Goal: Information Seeking & Learning: Understand process/instructions

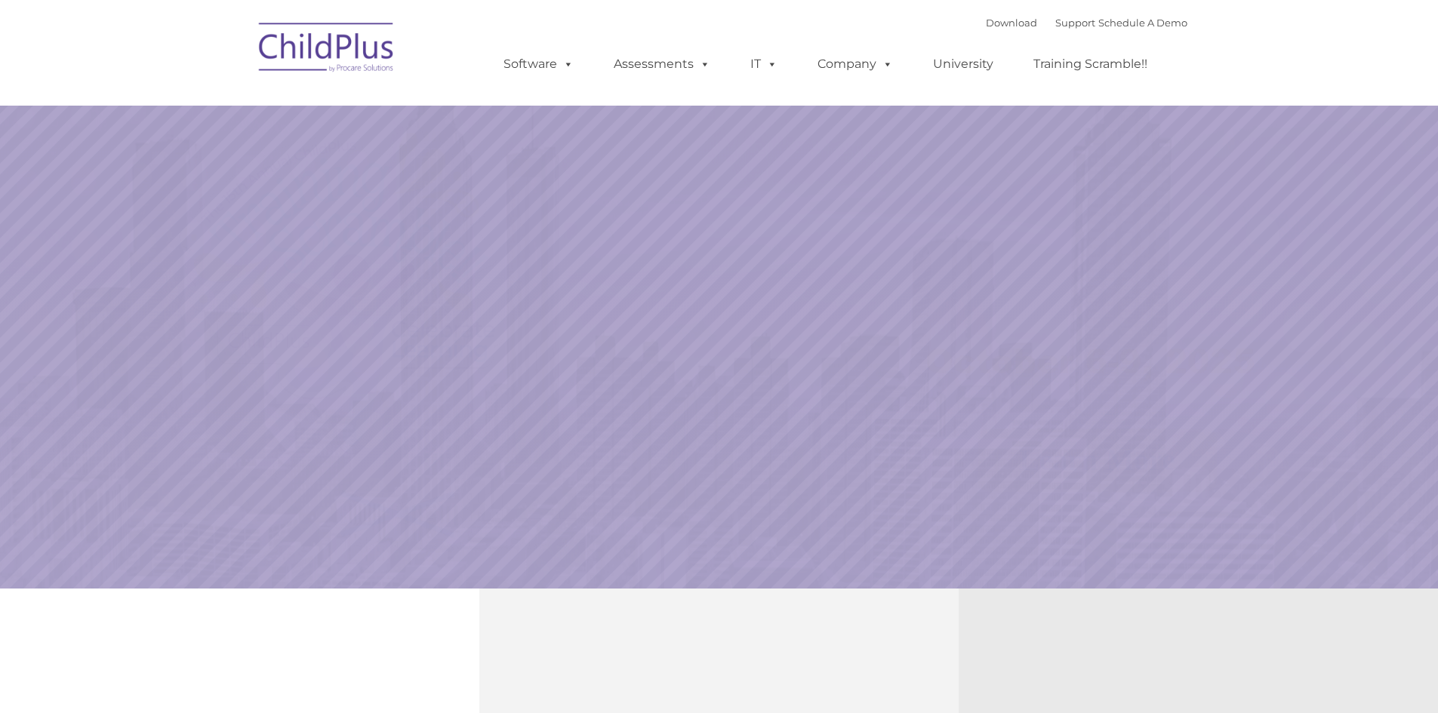
select select "MEDIUM"
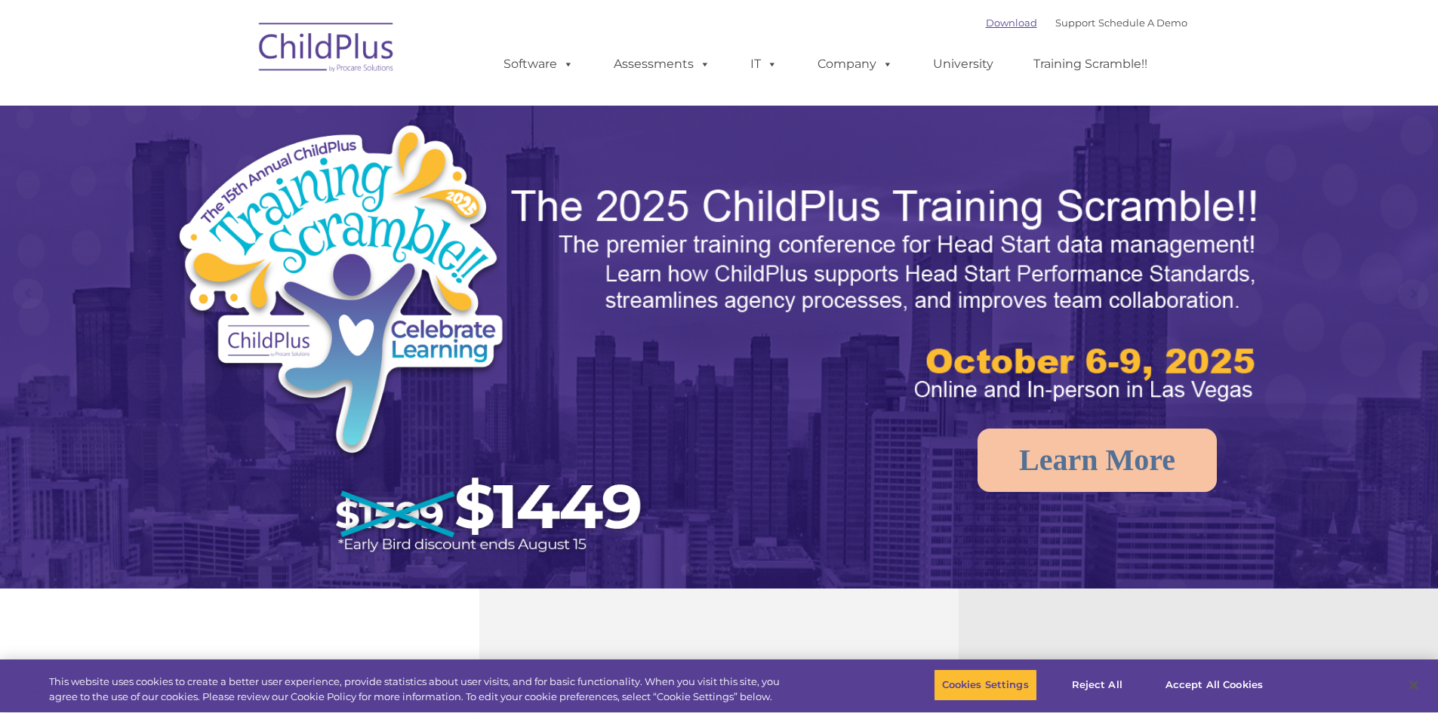
click at [999, 28] on link "Download" at bounding box center [1011, 23] width 51 height 12
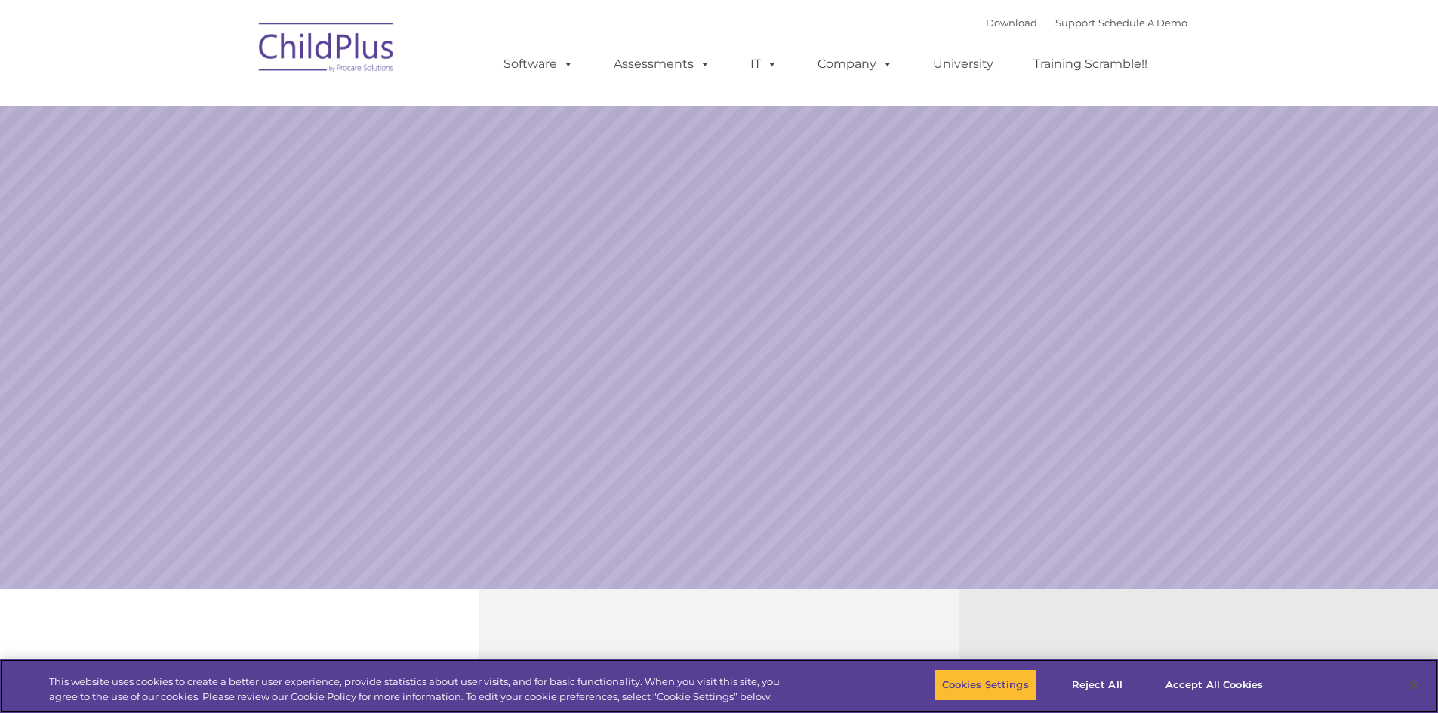
select select "MEDIUM"
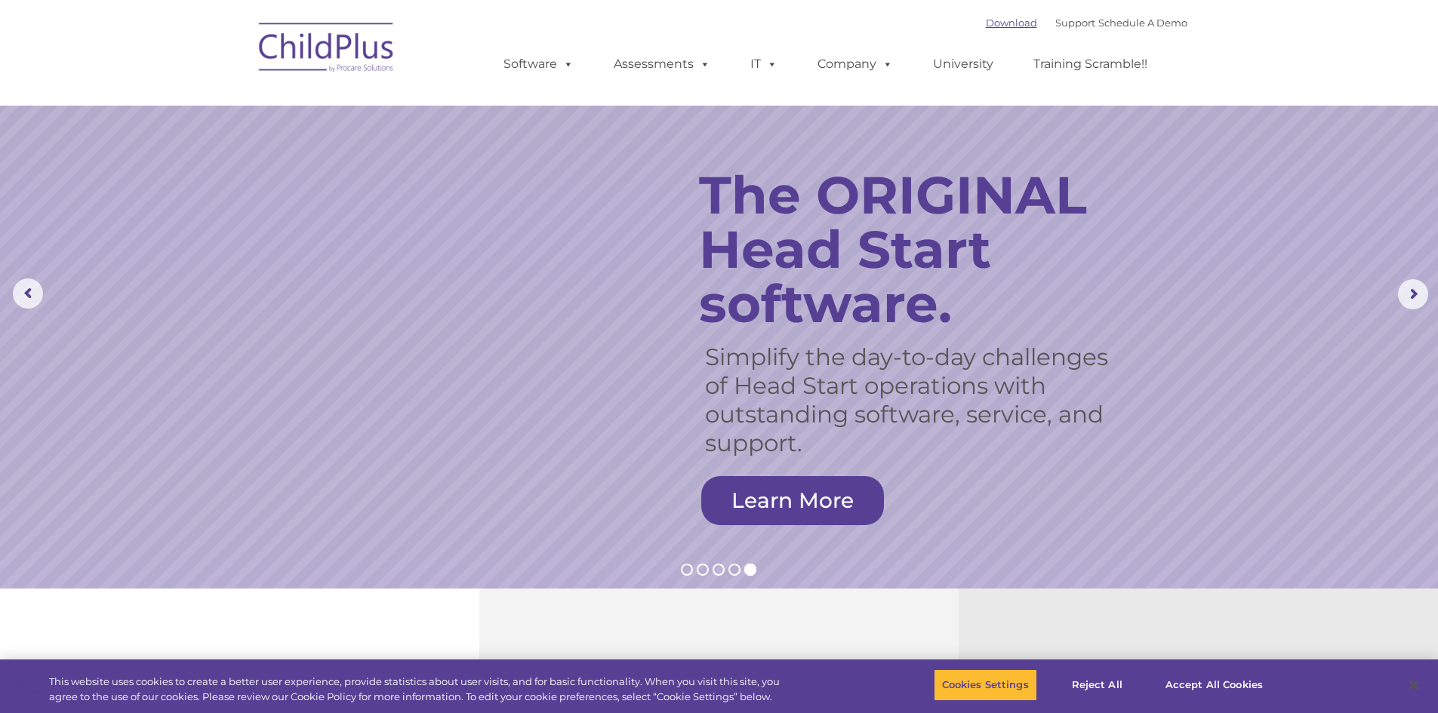
click at [994, 26] on link "Download" at bounding box center [1011, 23] width 51 height 12
click at [1410, 298] on rs-arrow at bounding box center [1413, 294] width 30 height 30
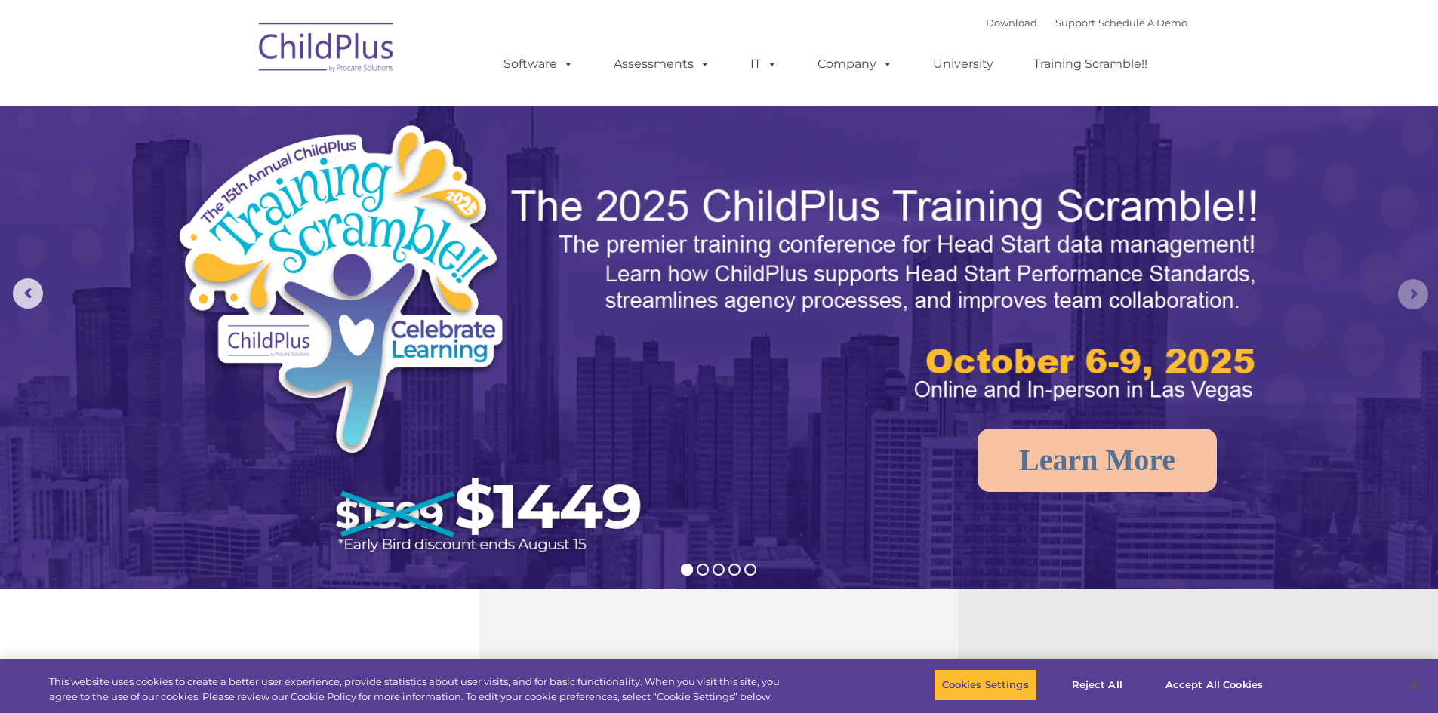
click at [1410, 298] on rs-arrow at bounding box center [1413, 294] width 30 height 30
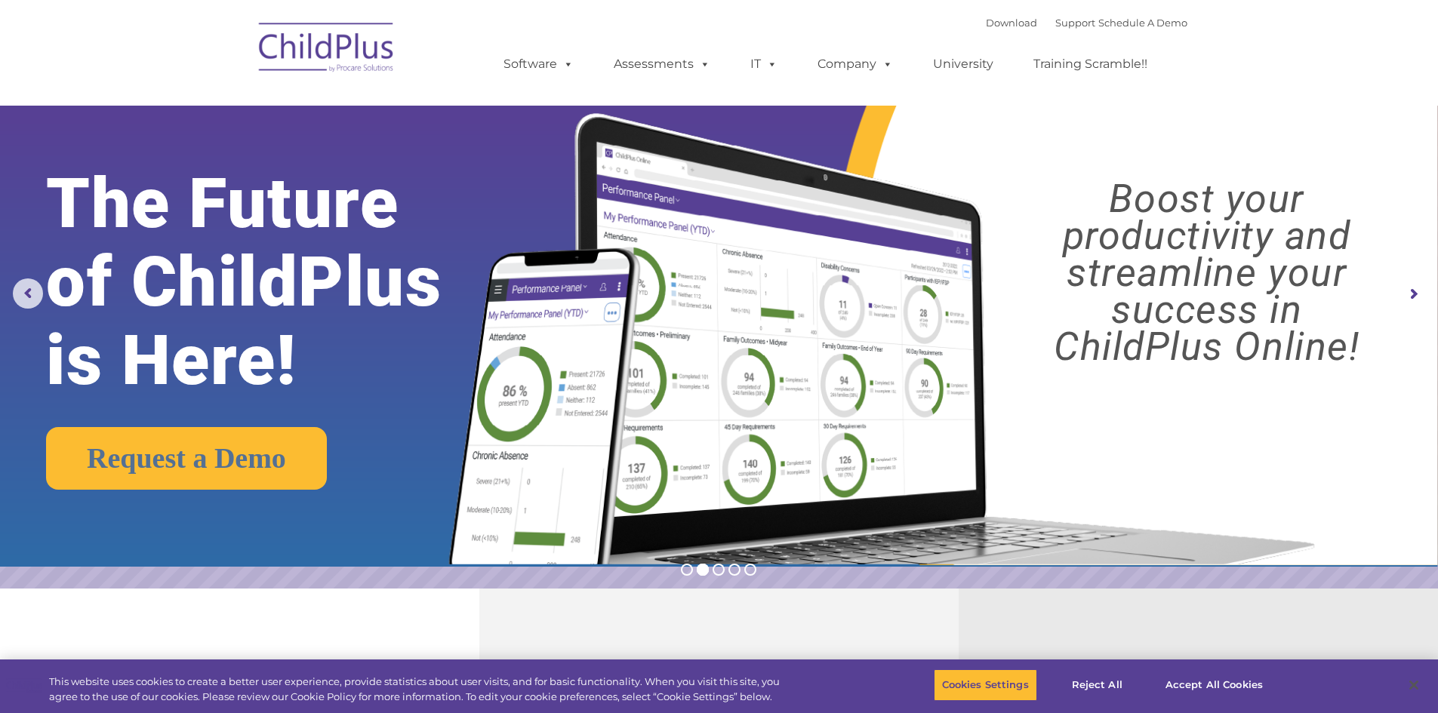
click at [1410, 298] on rs-arrow at bounding box center [1413, 294] width 30 height 30
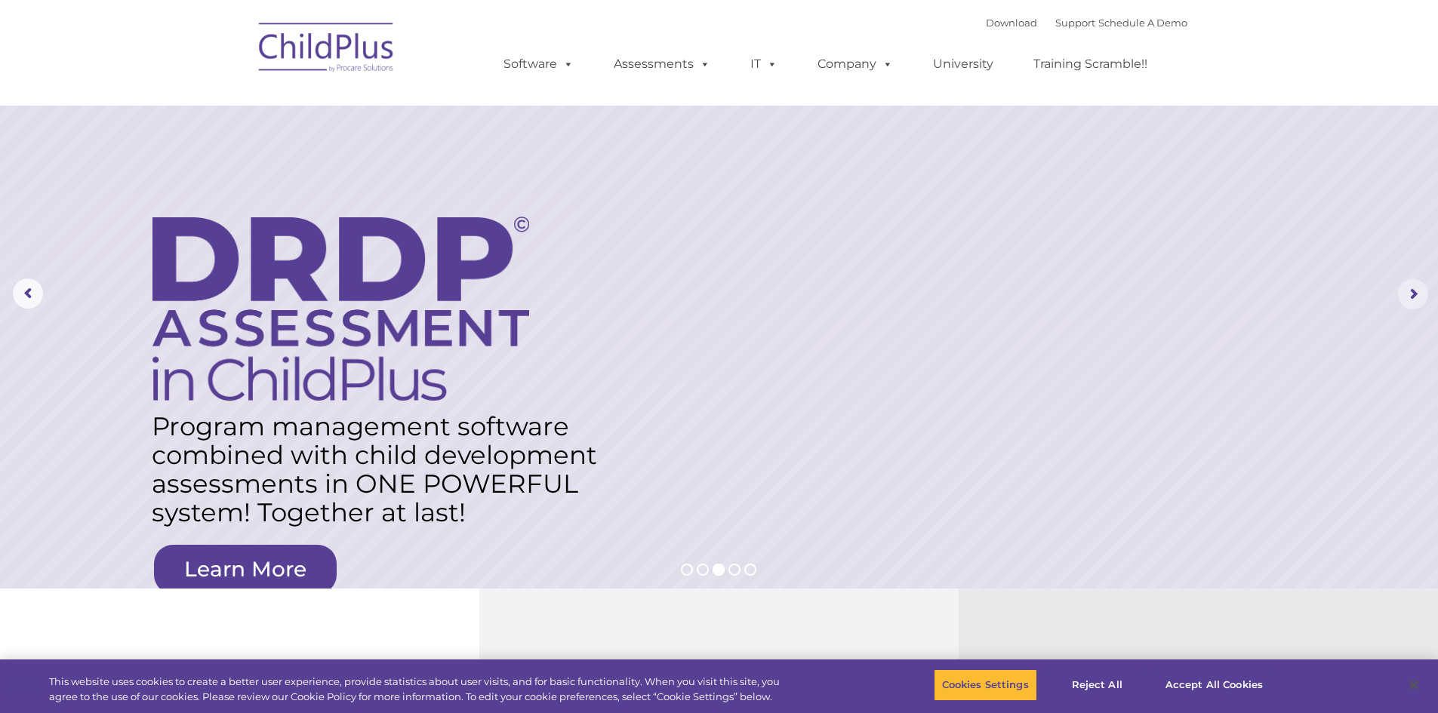
click at [1410, 298] on rs-arrow at bounding box center [1413, 294] width 30 height 30
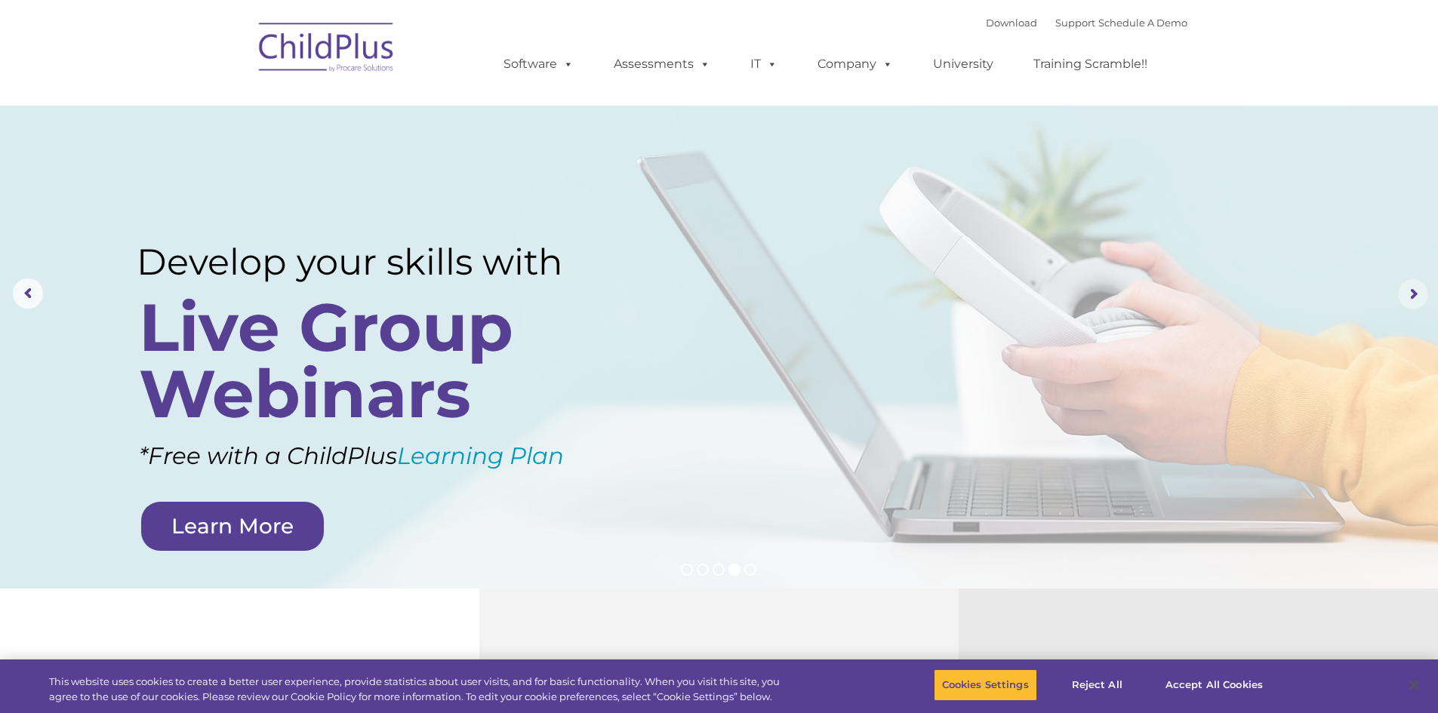
click at [1410, 298] on rs-arrow at bounding box center [1413, 294] width 30 height 30
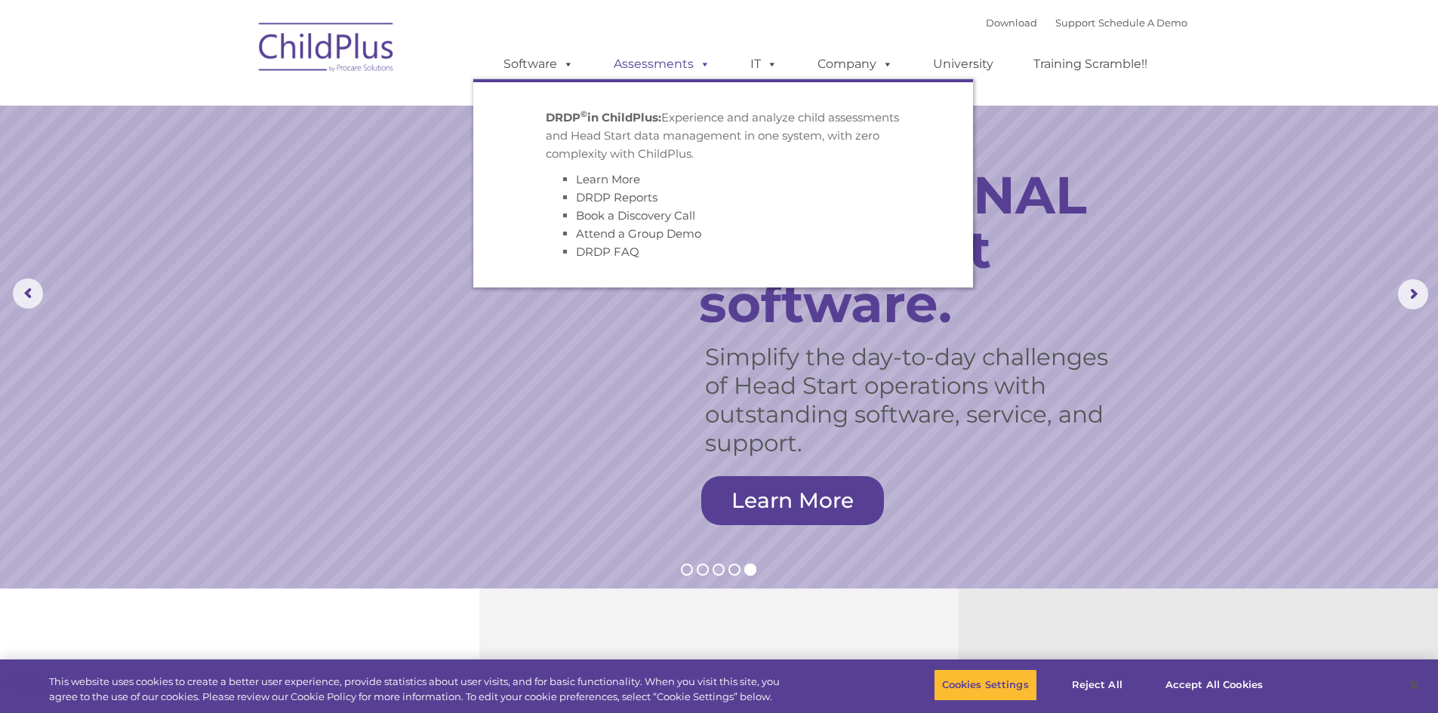
click at [699, 69] on span at bounding box center [702, 64] width 17 height 14
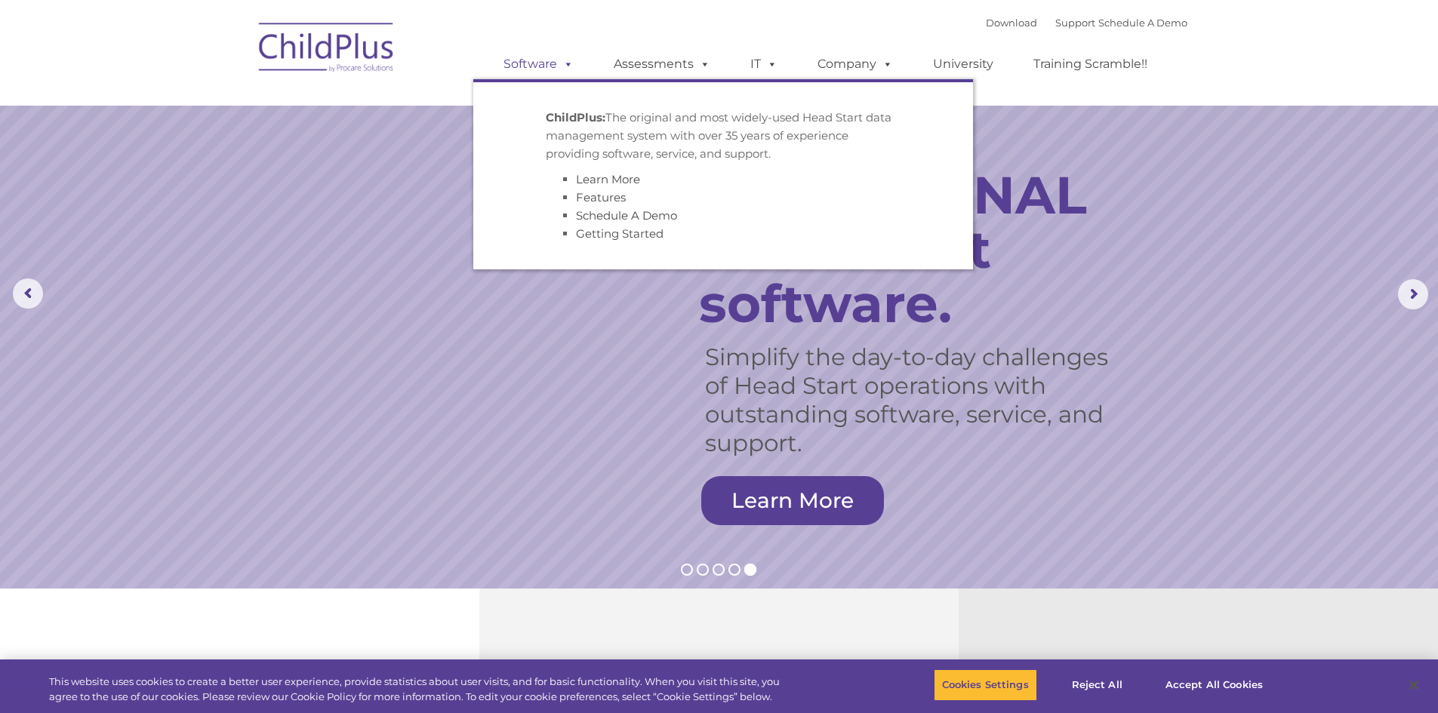
click at [569, 70] on span at bounding box center [565, 64] width 17 height 14
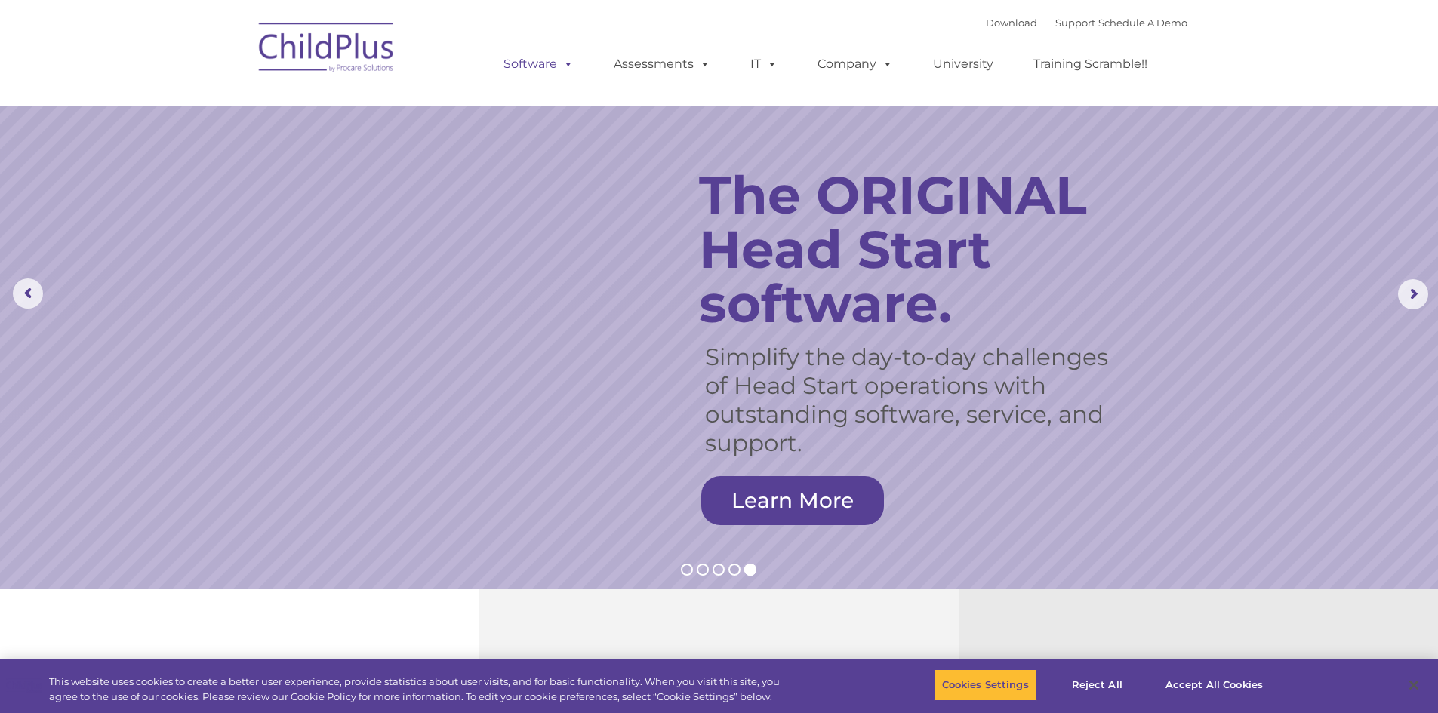
click at [569, 66] on span at bounding box center [565, 64] width 17 height 14
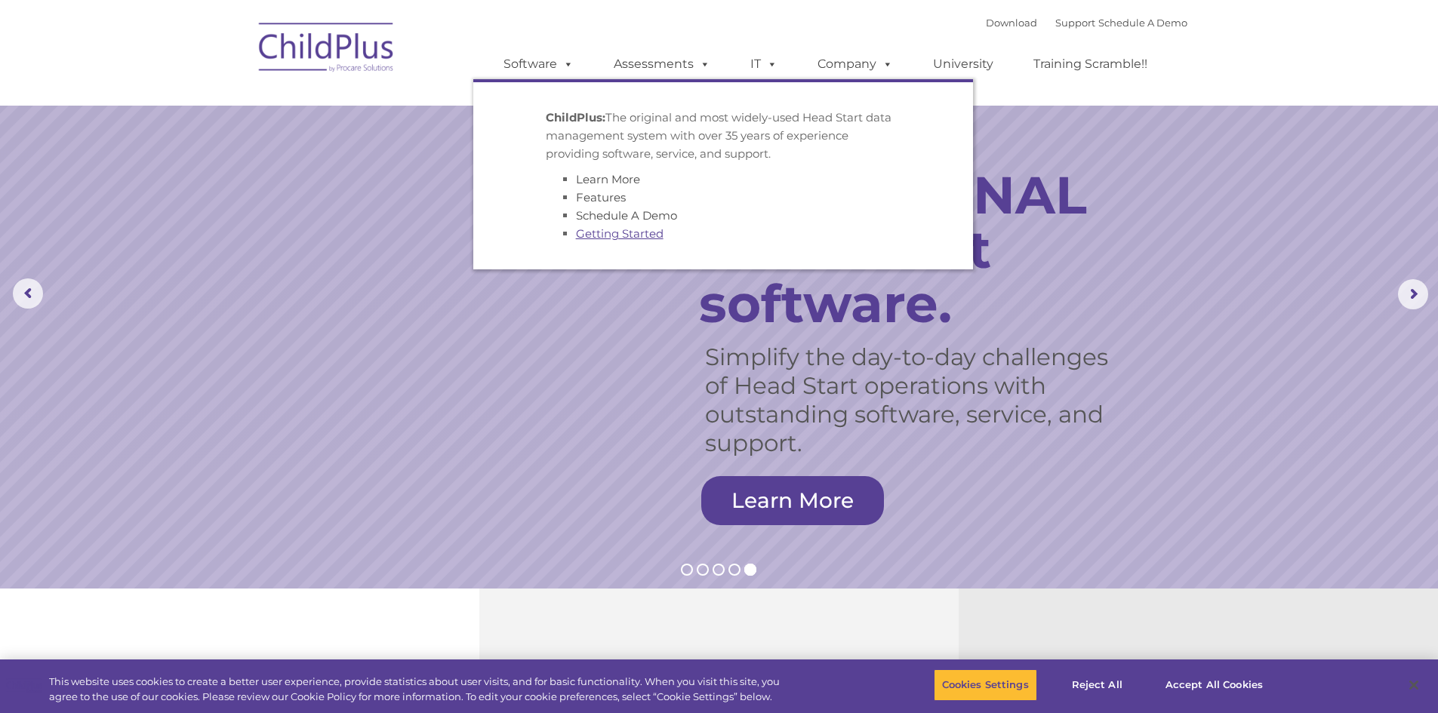
click at [612, 236] on link "Getting Started" at bounding box center [620, 234] width 88 height 14
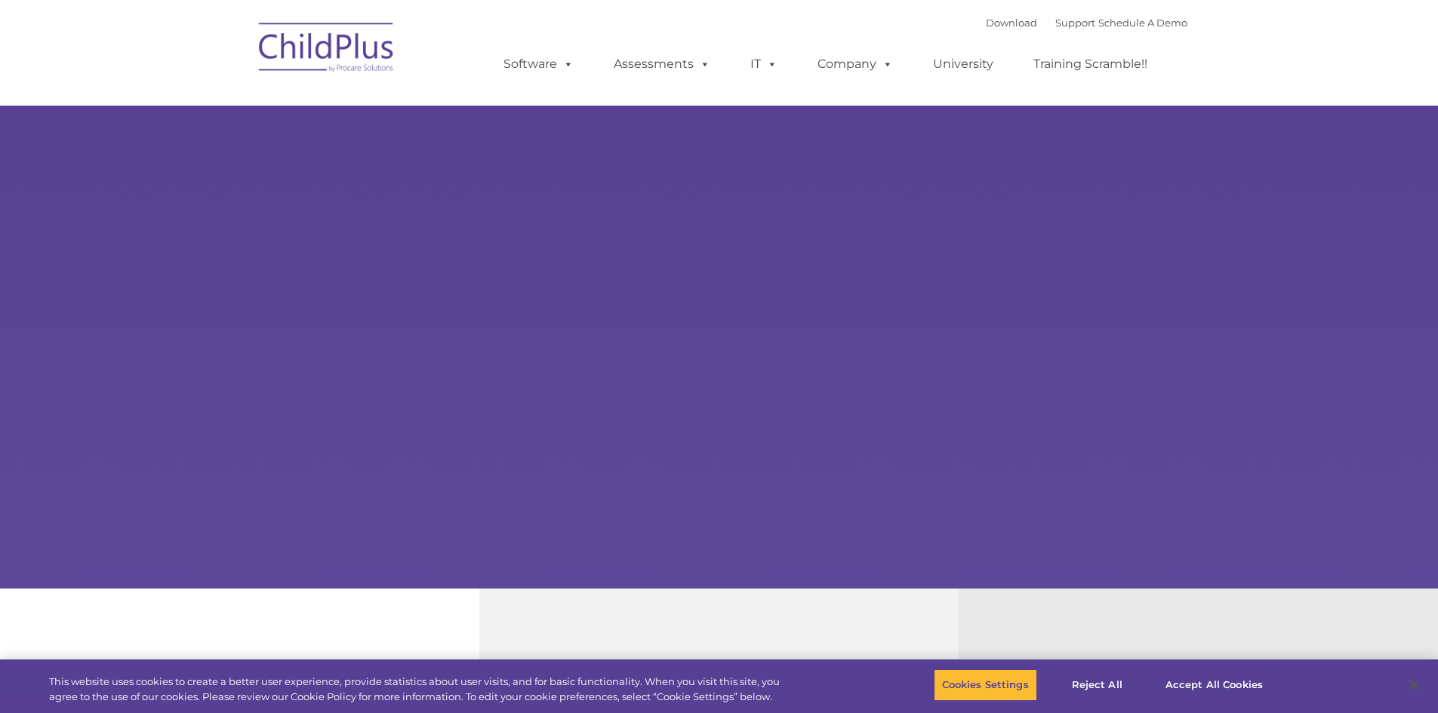
select select "MEDIUM"
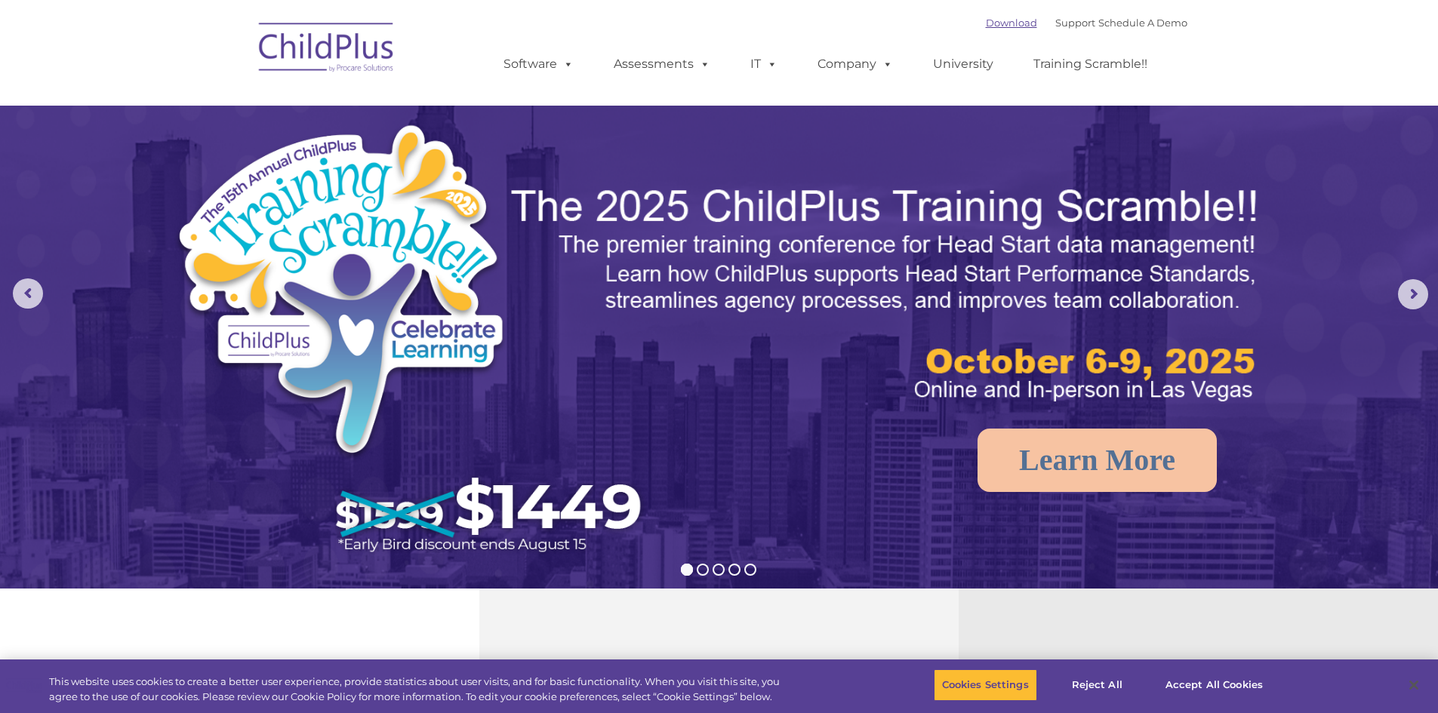
click at [986, 23] on link "Download" at bounding box center [1011, 23] width 51 height 12
